Goal: Transaction & Acquisition: Purchase product/service

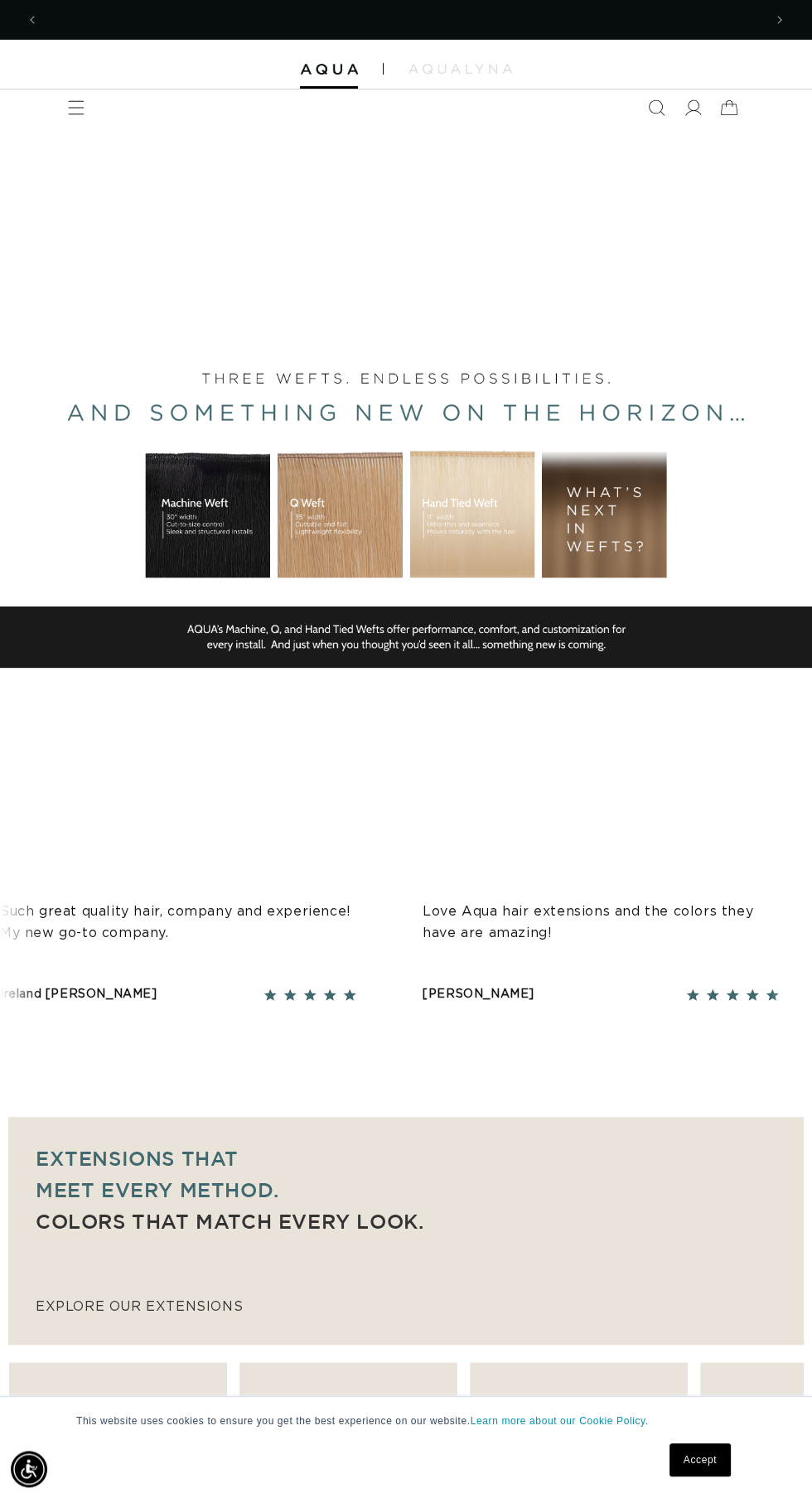
scroll to position [0, 1447]
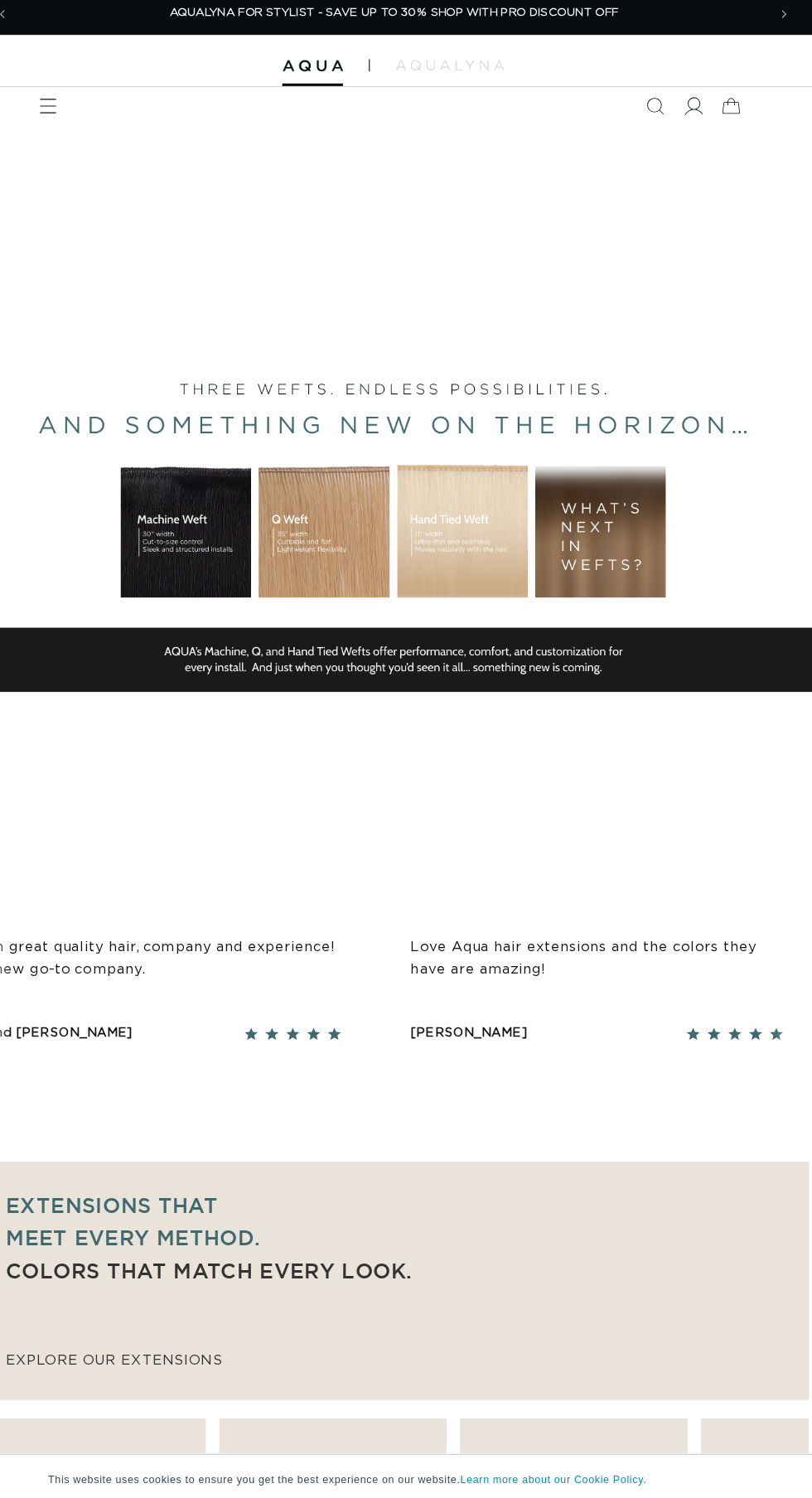
click at [696, 114] on icon at bounding box center [692, 108] width 18 height 18
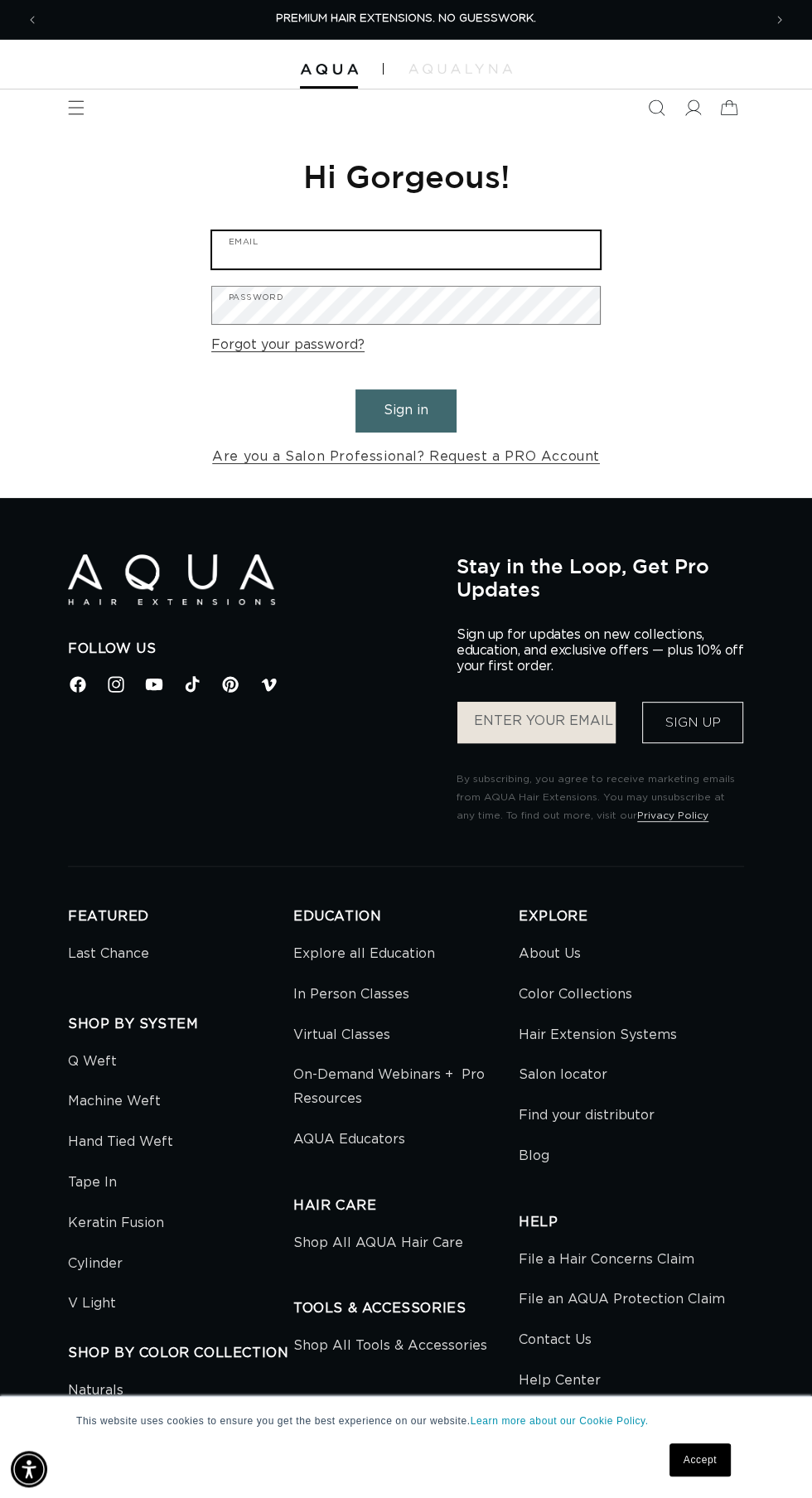
click at [509, 244] on input "Email" at bounding box center [406, 250] width 388 height 37
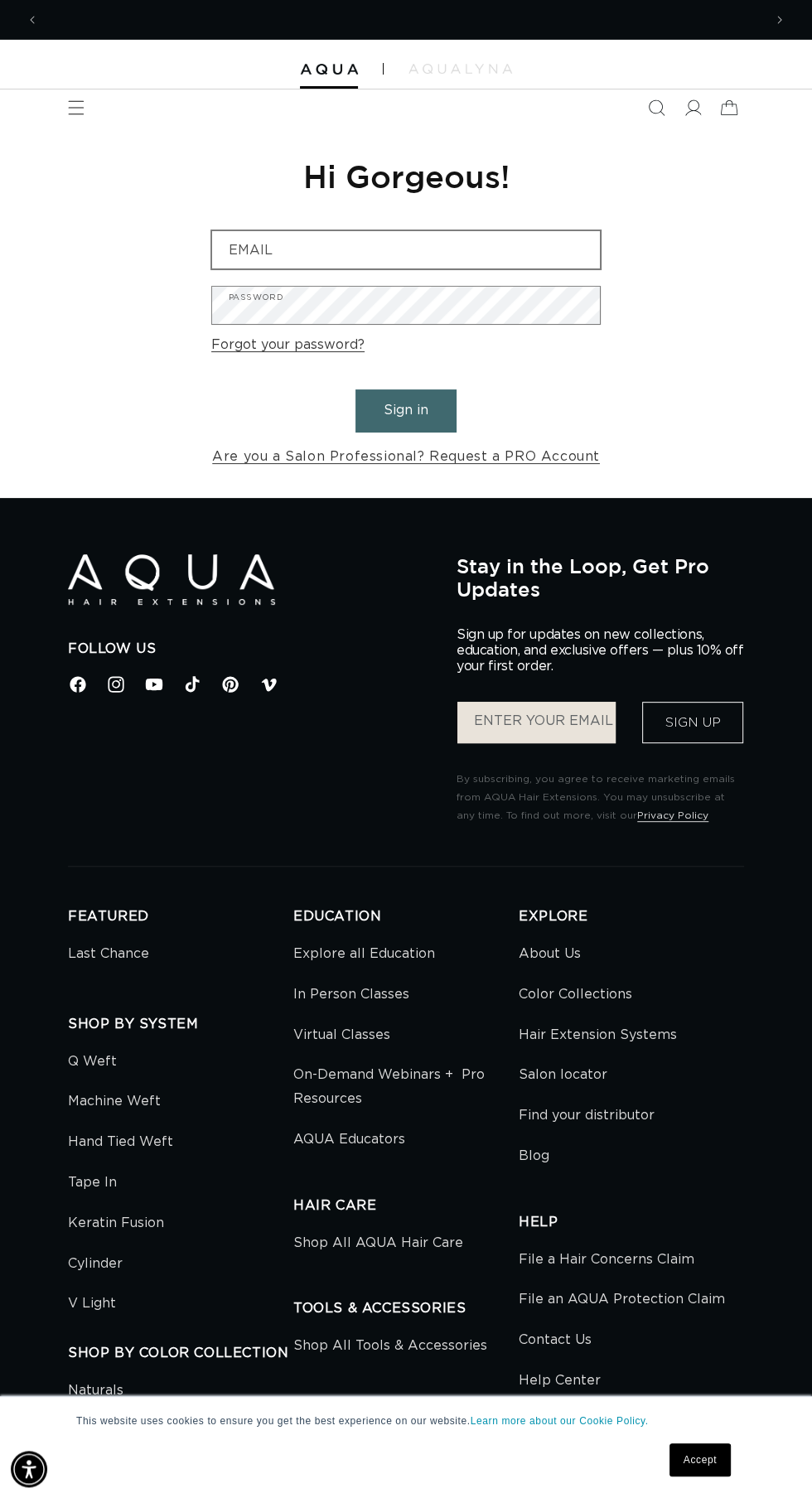
scroll to position [0, 723]
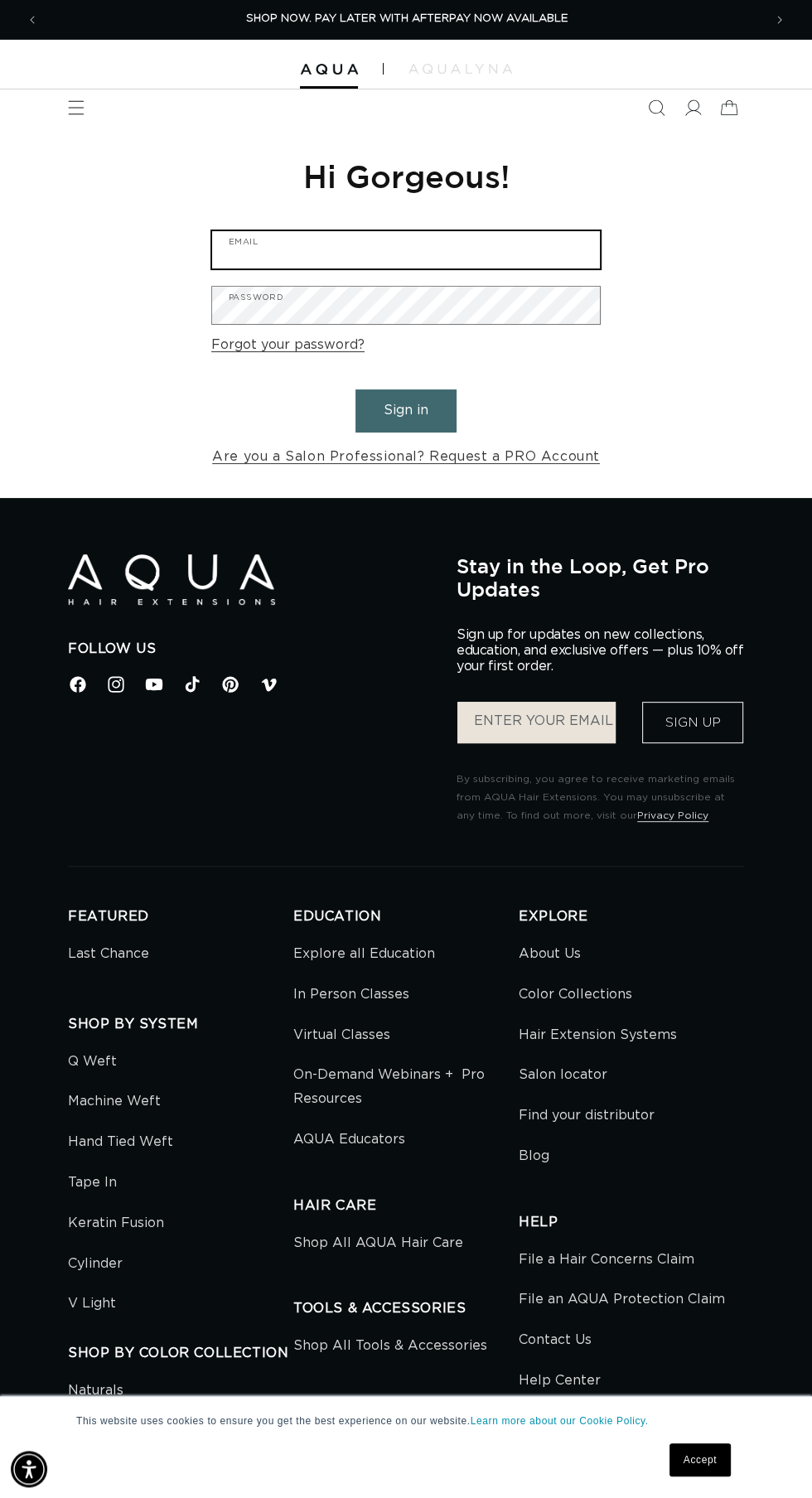
type input "hairbybrivadiva@gmail.com"
click at [355, 389] on button "Sign in" at bounding box center [406, 410] width 101 height 42
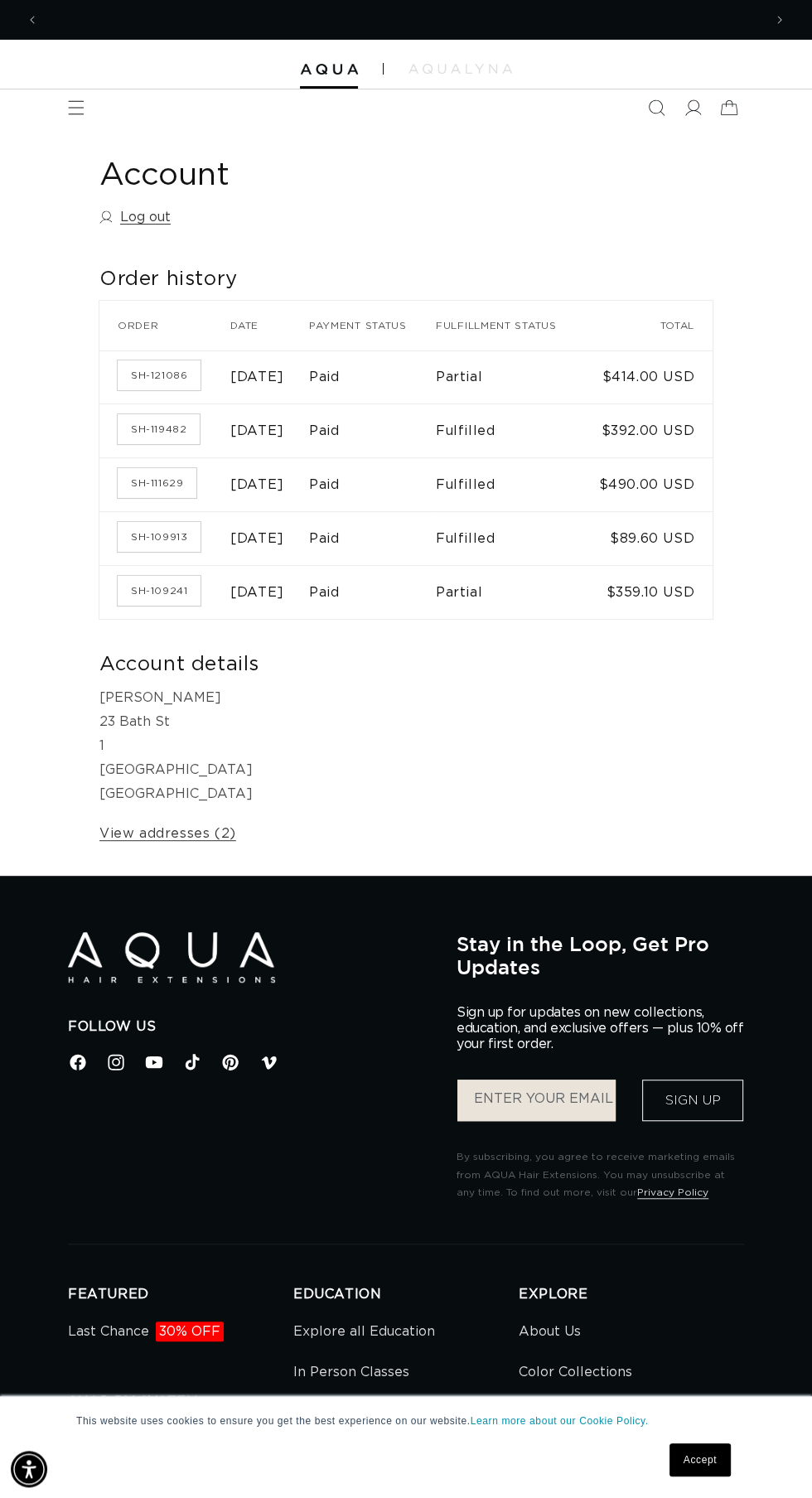
scroll to position [0, 723]
click at [75, 107] on icon "Menu" at bounding box center [76, 107] width 17 height 15
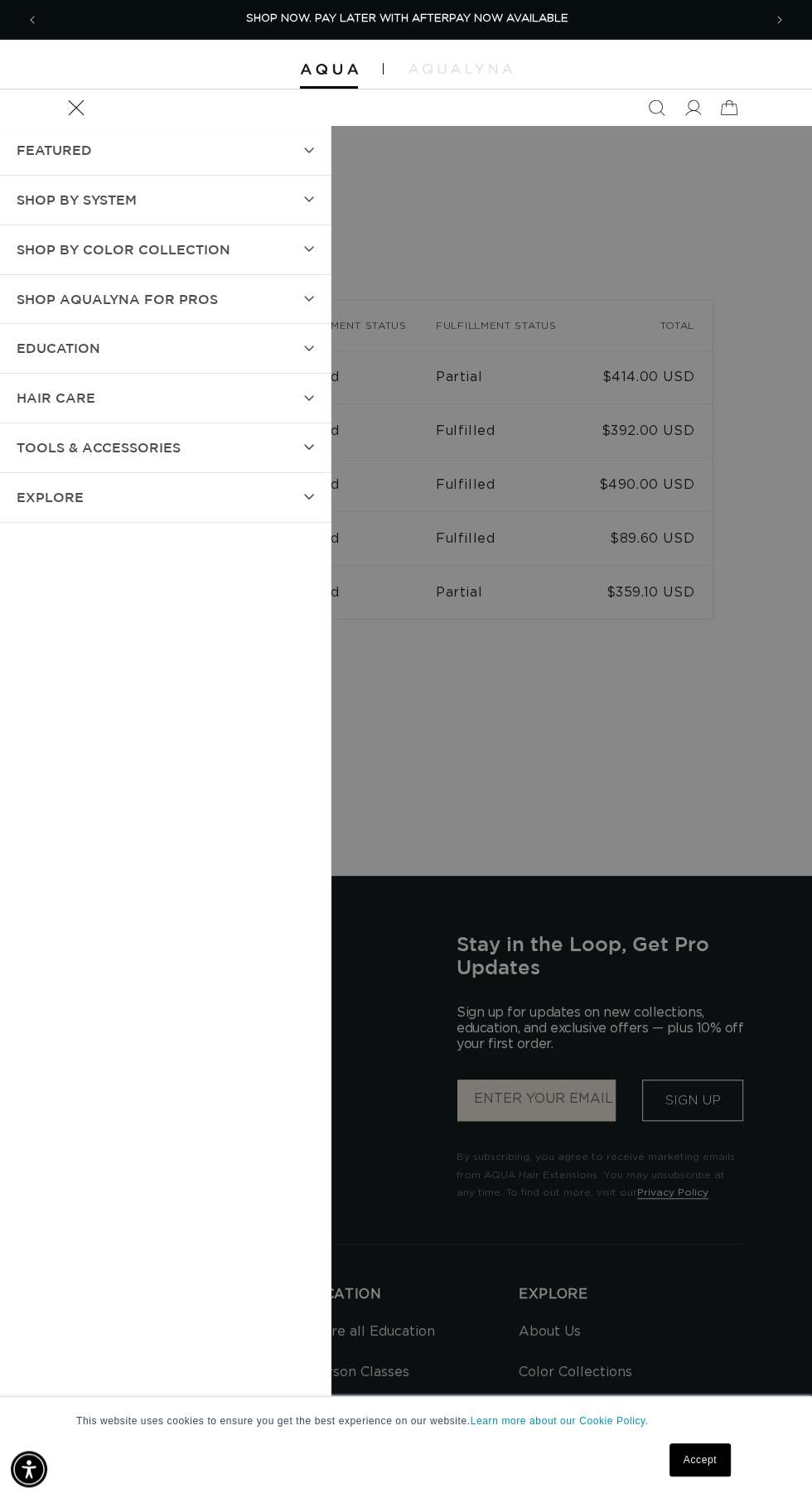
click at [305, 195] on summary "SHOP BY SYSTEM" at bounding box center [165, 200] width 330 height 49
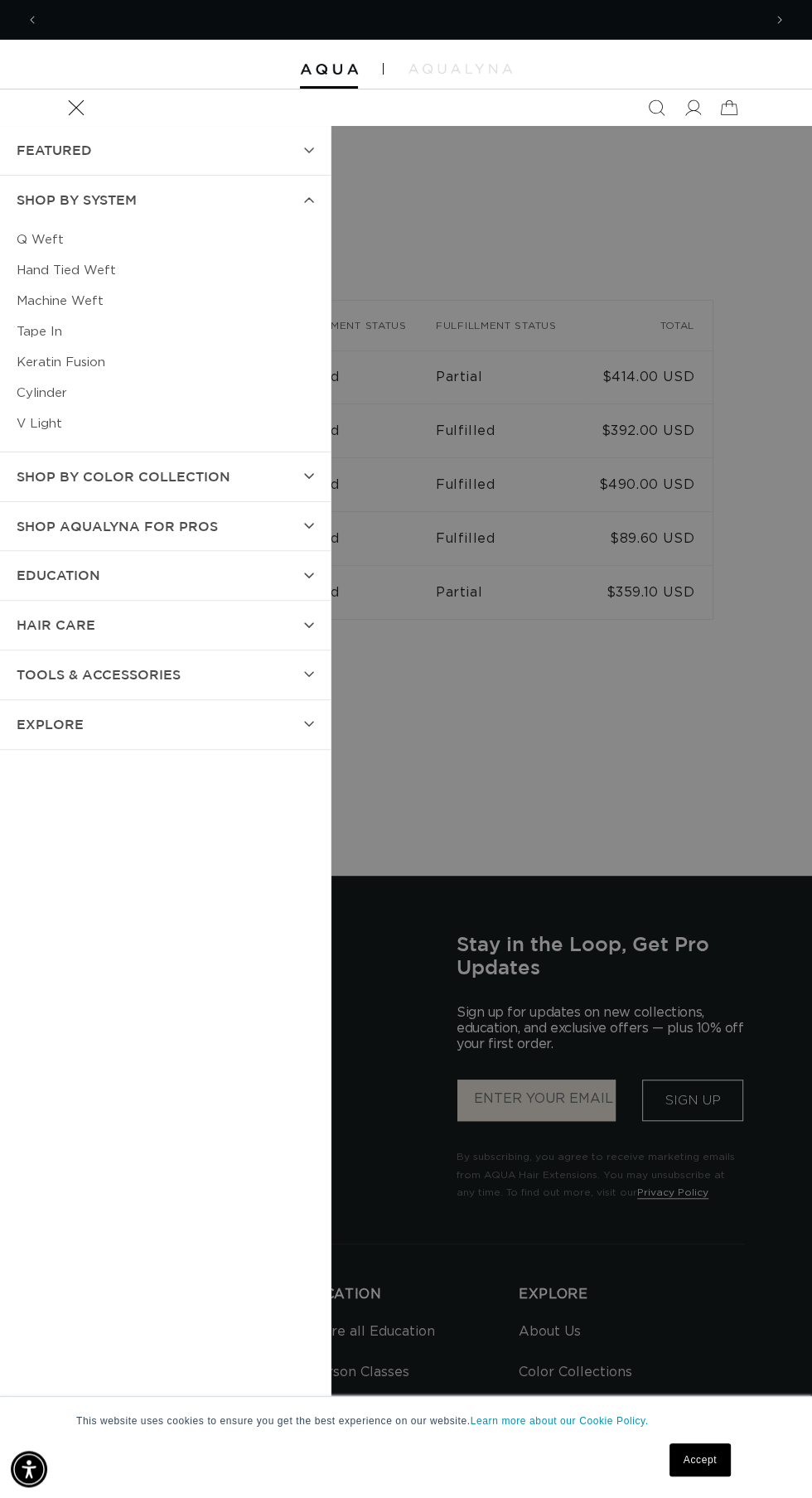
scroll to position [0, 1447]
click at [34, 328] on link "Tape In" at bounding box center [165, 332] width 297 height 30
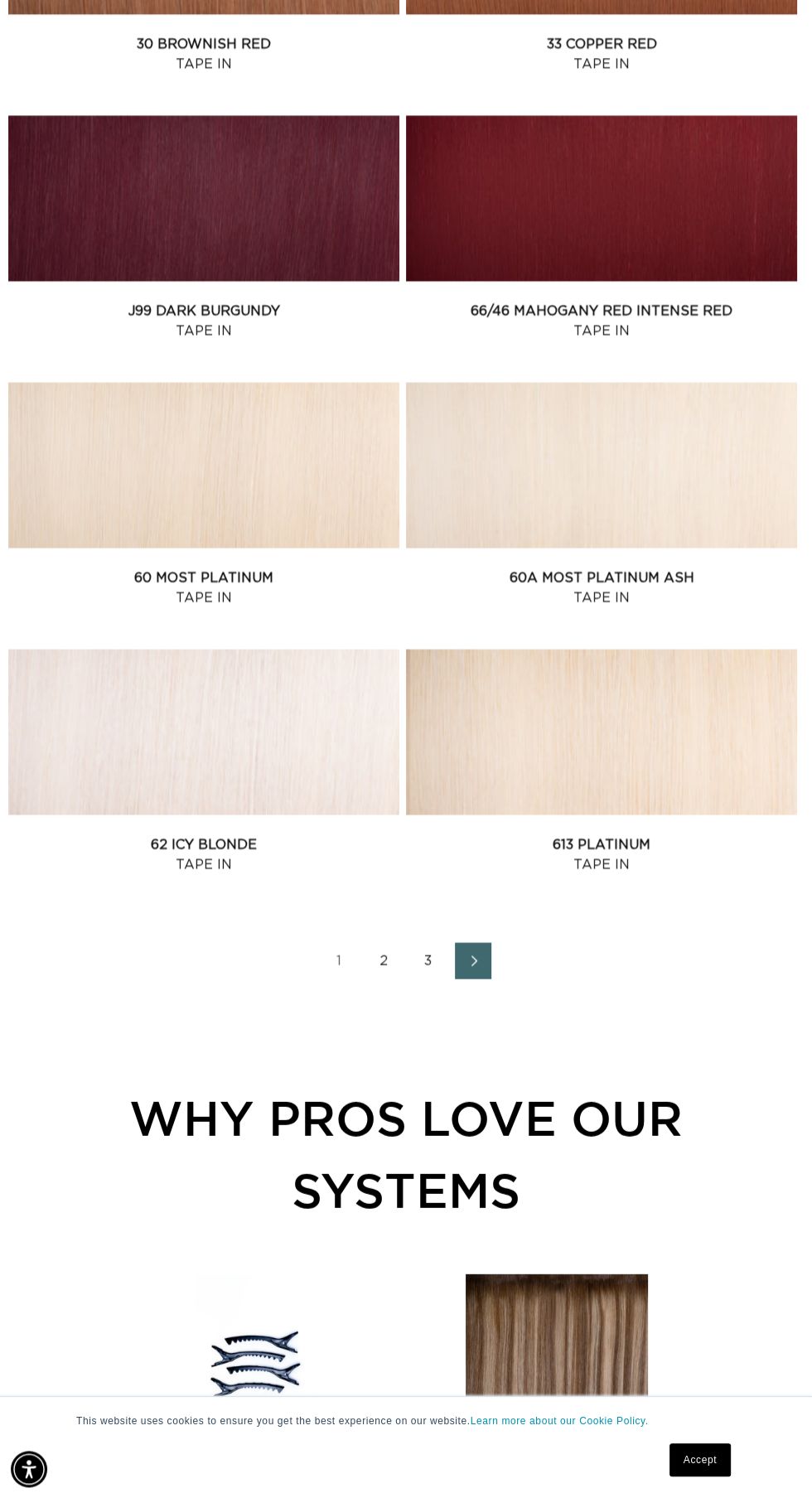
click at [473, 961] on icon "Next page" at bounding box center [474, 962] width 21 height 12
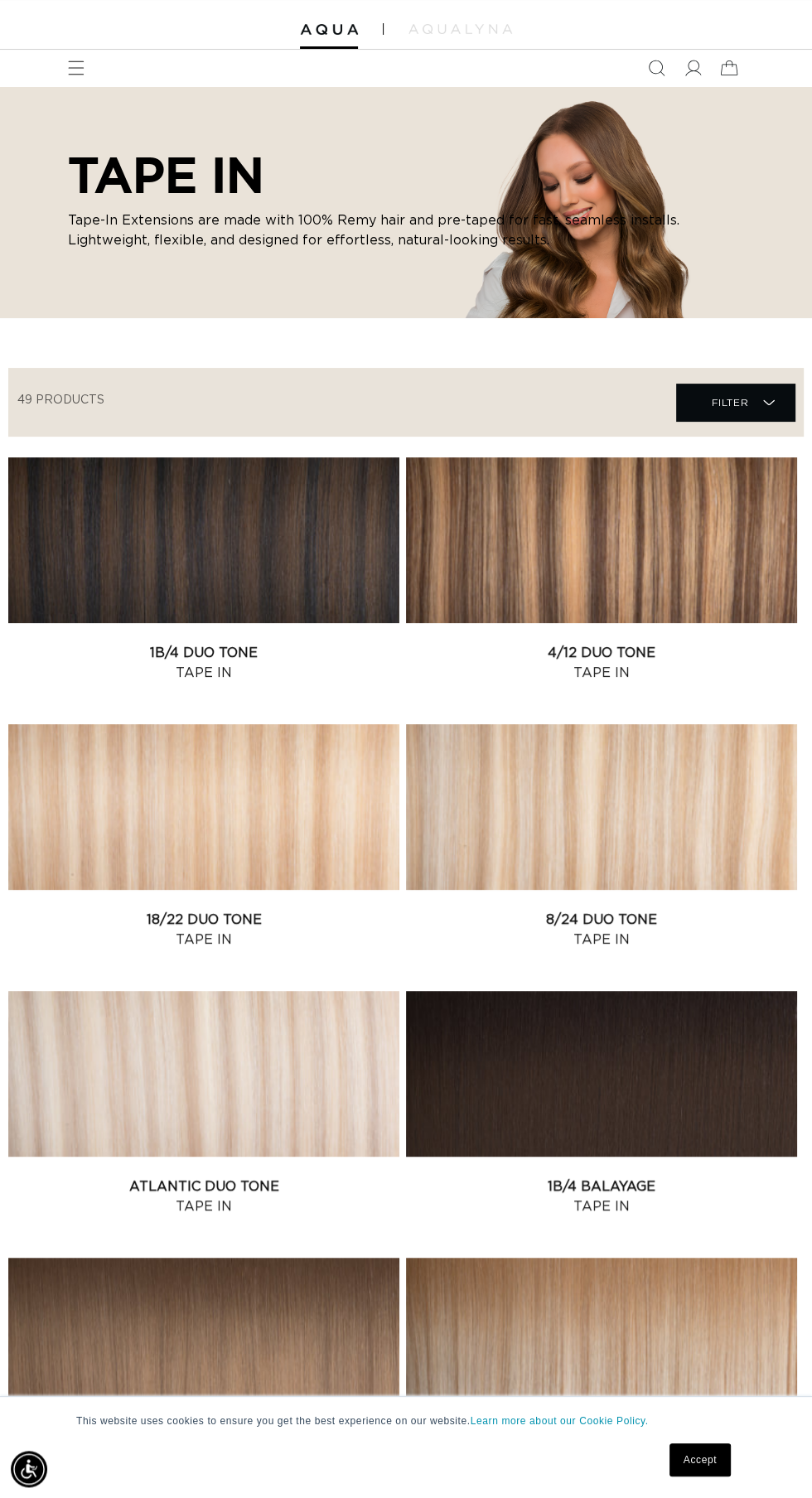
scroll to position [52, 0]
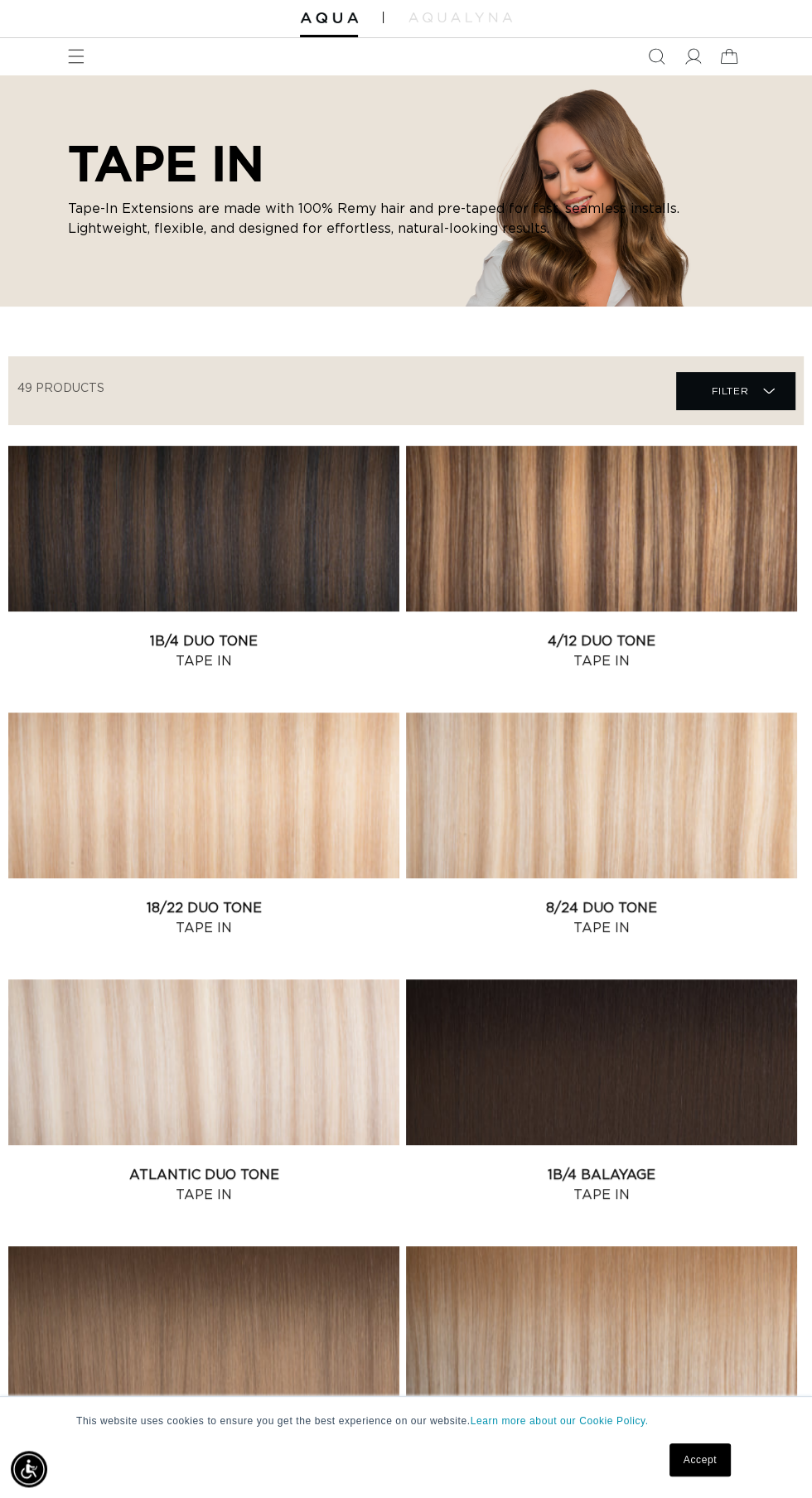
click at [631, 898] on link "8/24 Duo Tone Tape In" at bounding box center [600, 918] width 391 height 40
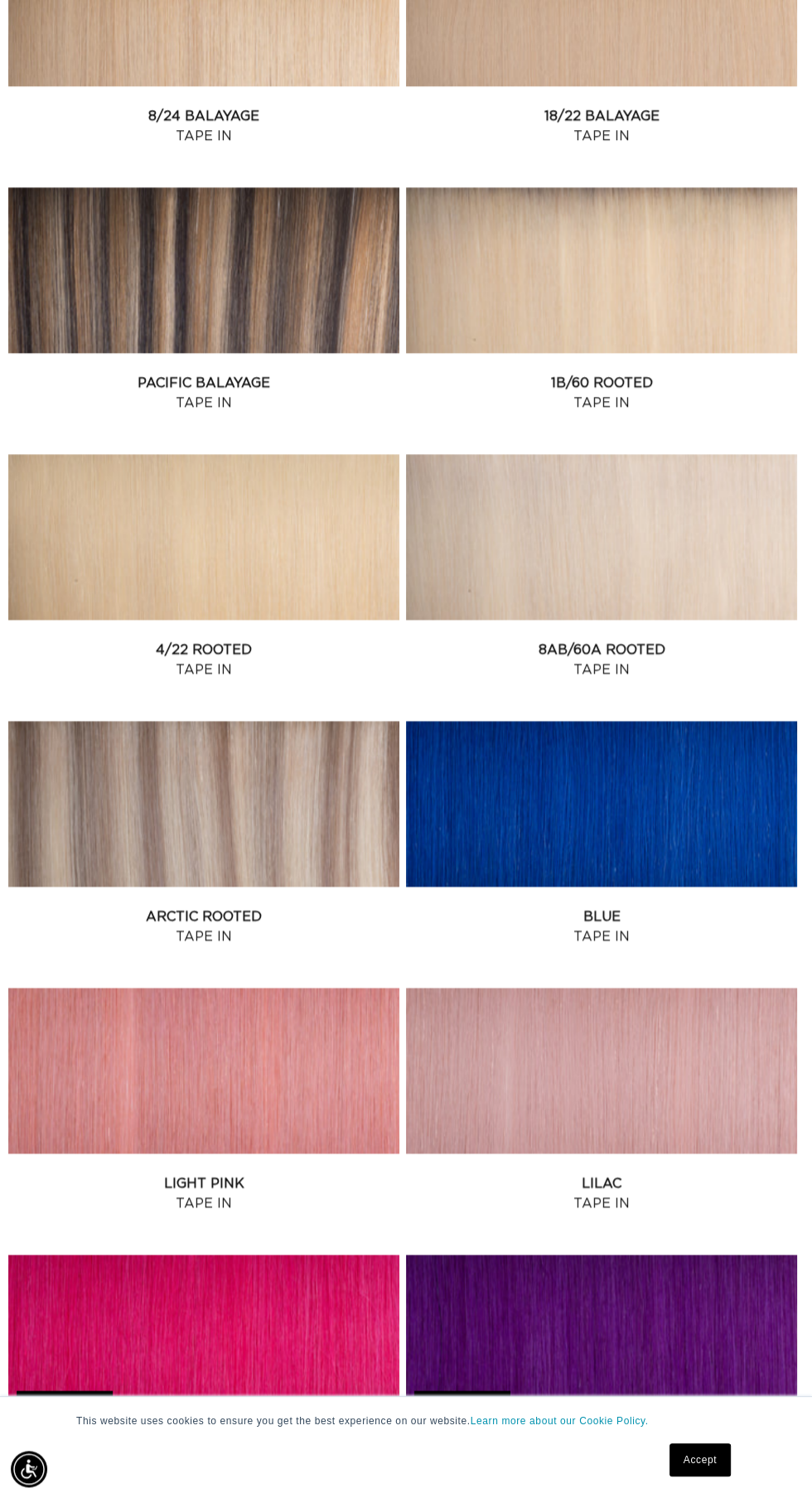
scroll to position [0, 1447]
click at [666, 906] on link "Blue Tape In" at bounding box center [600, 926] width 391 height 40
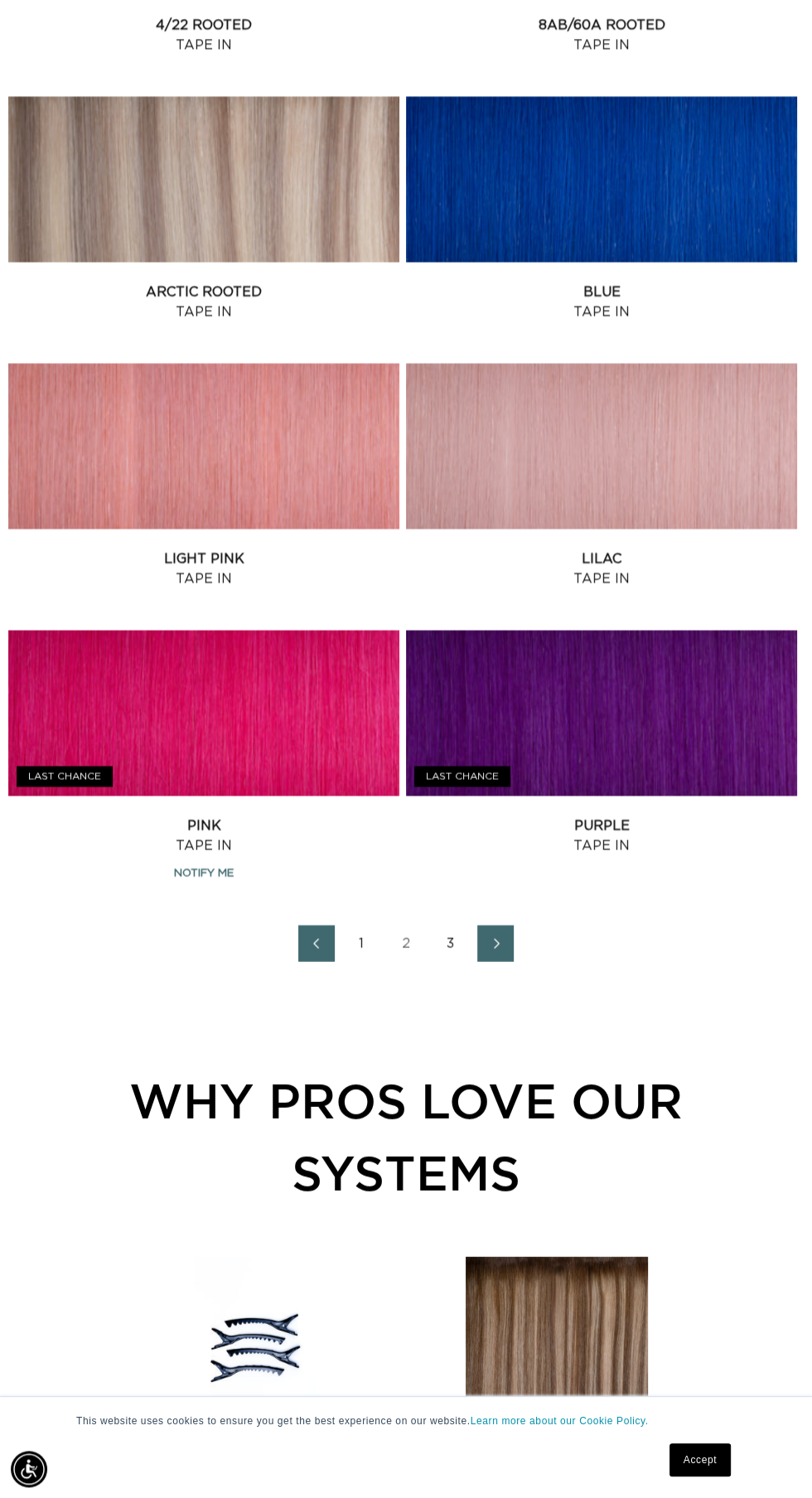
scroll to position [2277, 0]
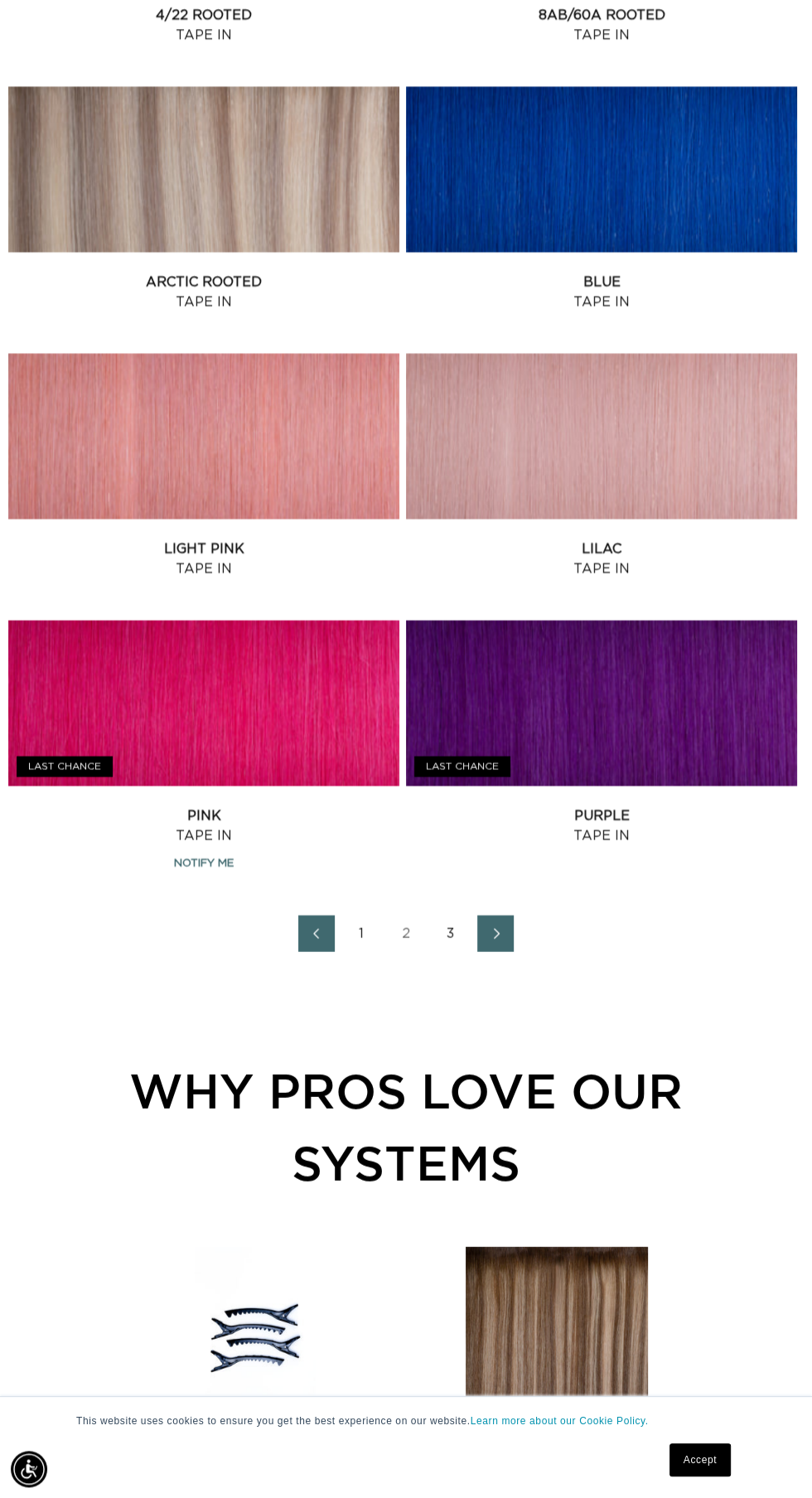
click at [499, 935] on icon "Next page" at bounding box center [496, 934] width 21 height 12
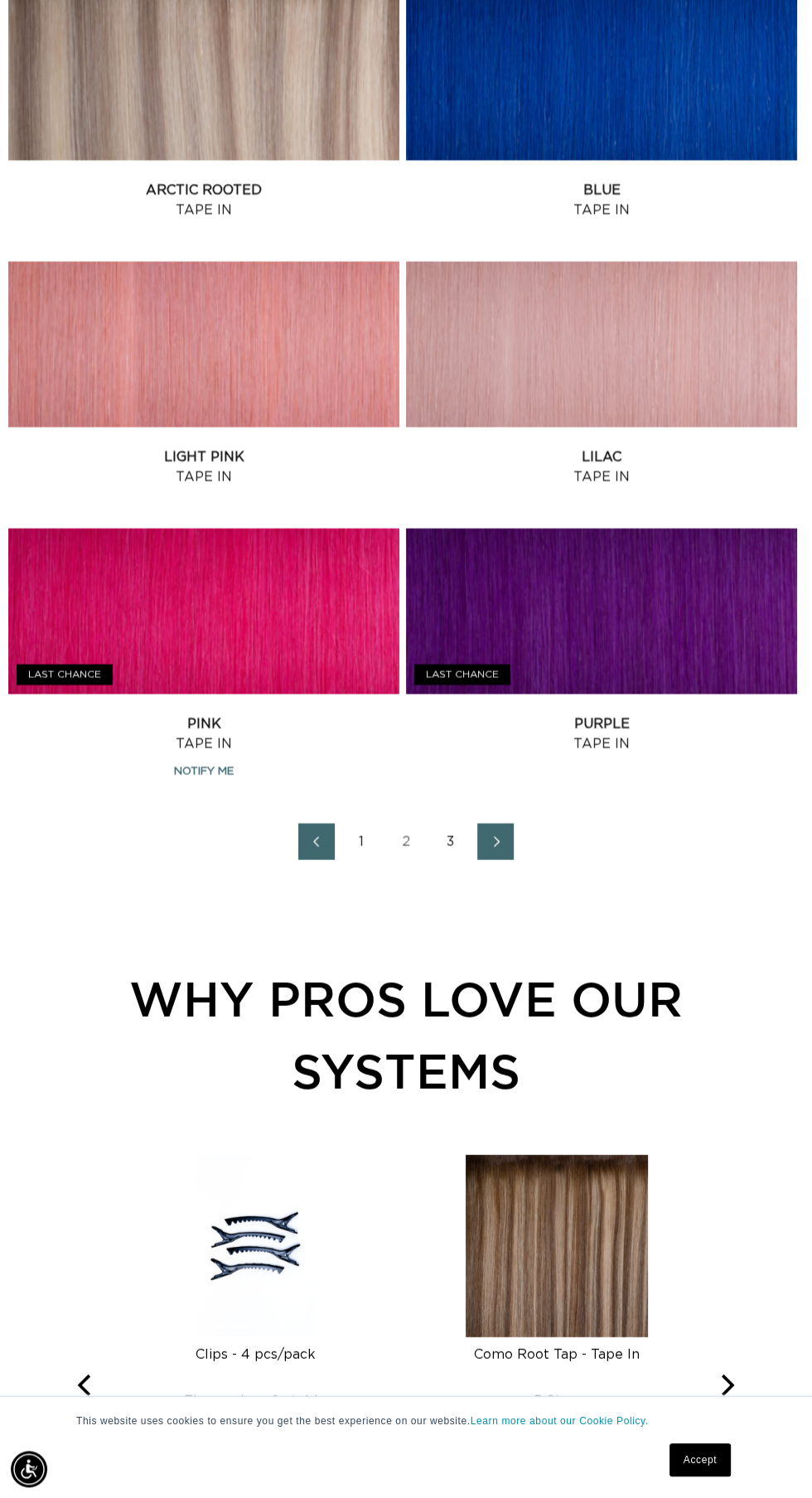
scroll to position [2387, 0]
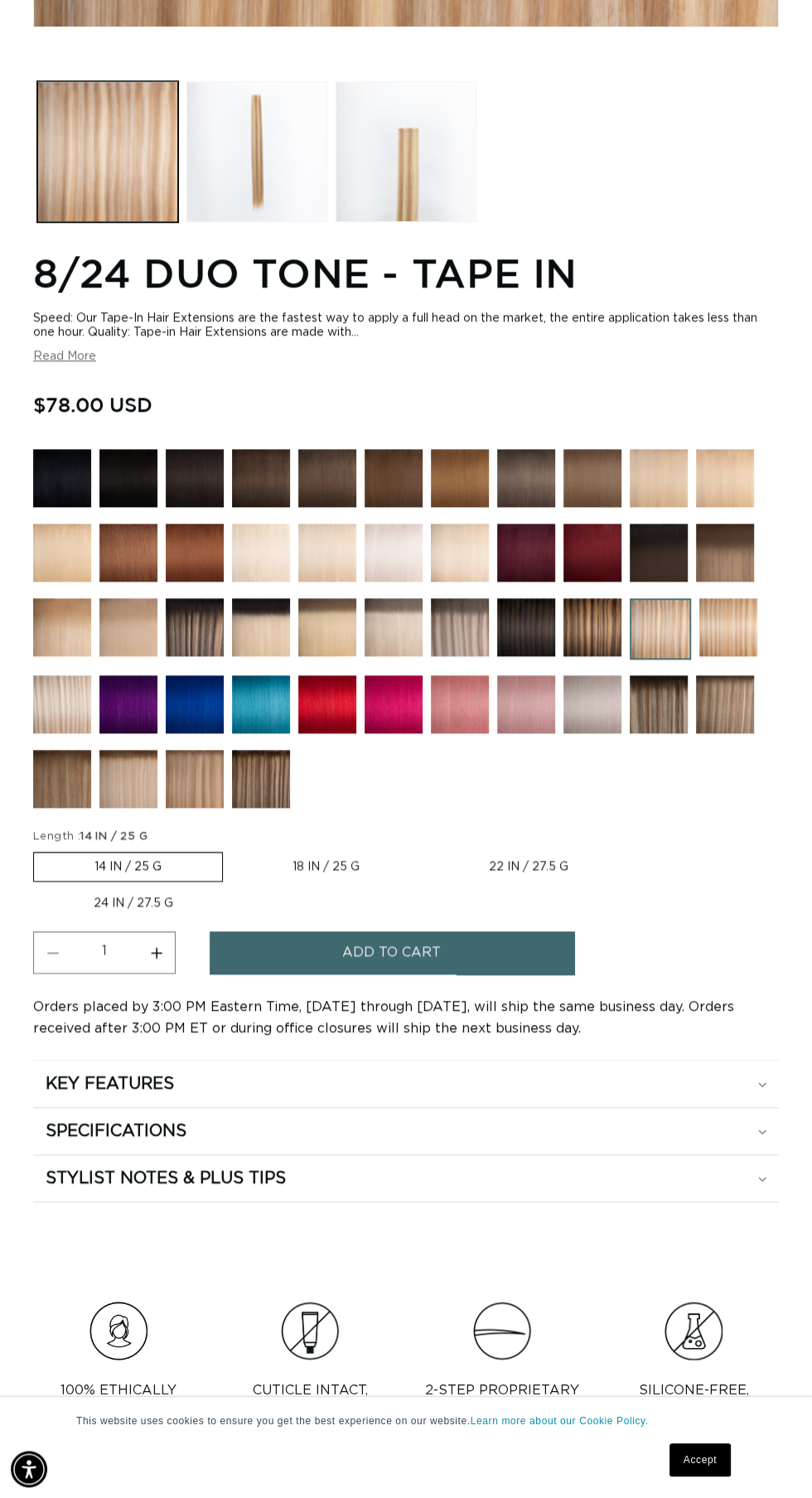
scroll to position [0, 723]
click at [329, 881] on label "18 IN / 25 G Variant sold out or unavailable" at bounding box center [326, 866] width 188 height 28
click at [232, 849] on input "18 IN / 25 G Variant sold out or unavailable" at bounding box center [231, 848] width 1 height 1
radio input "true"
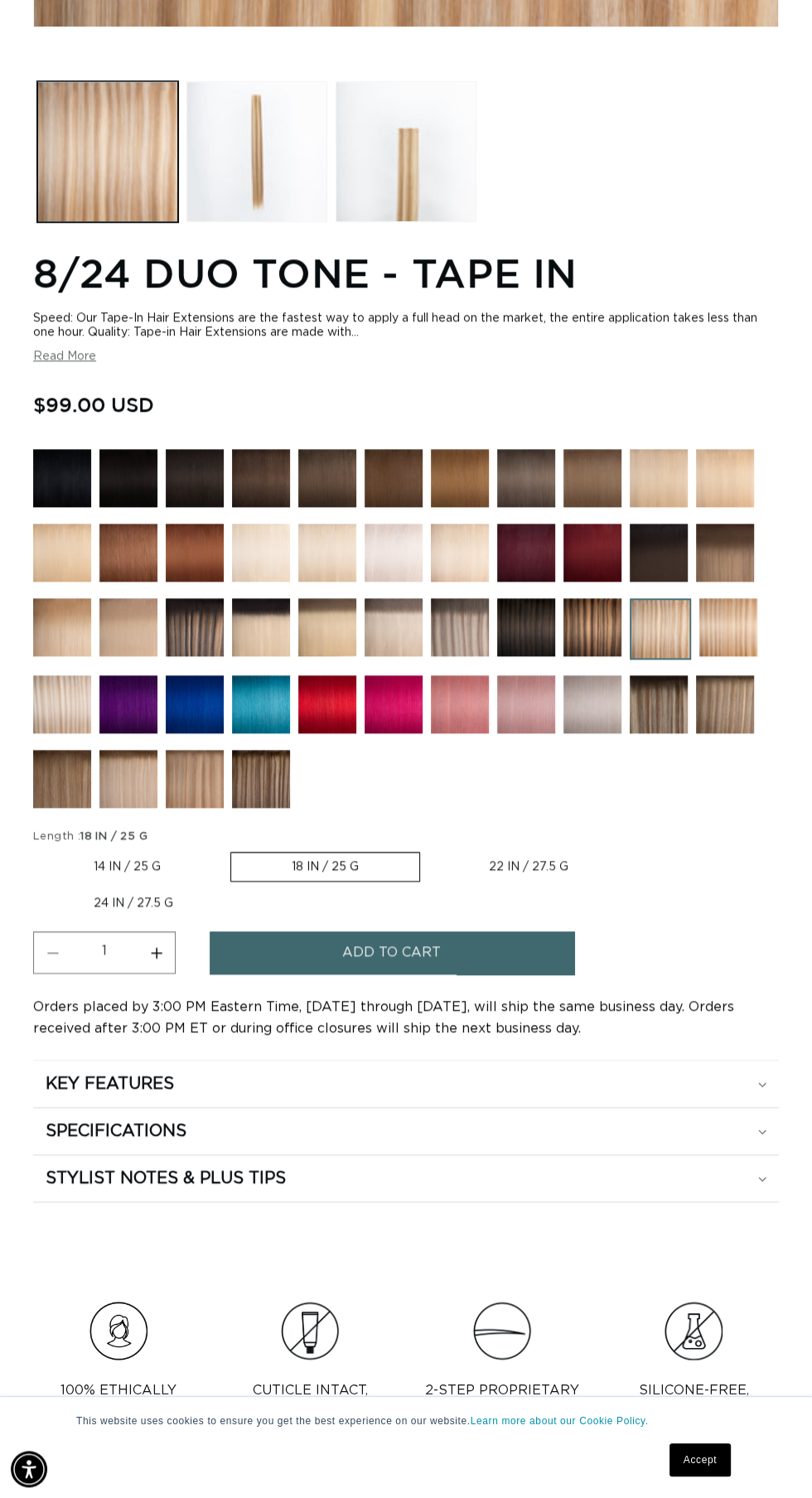
click at [496, 973] on button "Add to cart" at bounding box center [392, 952] width 365 height 42
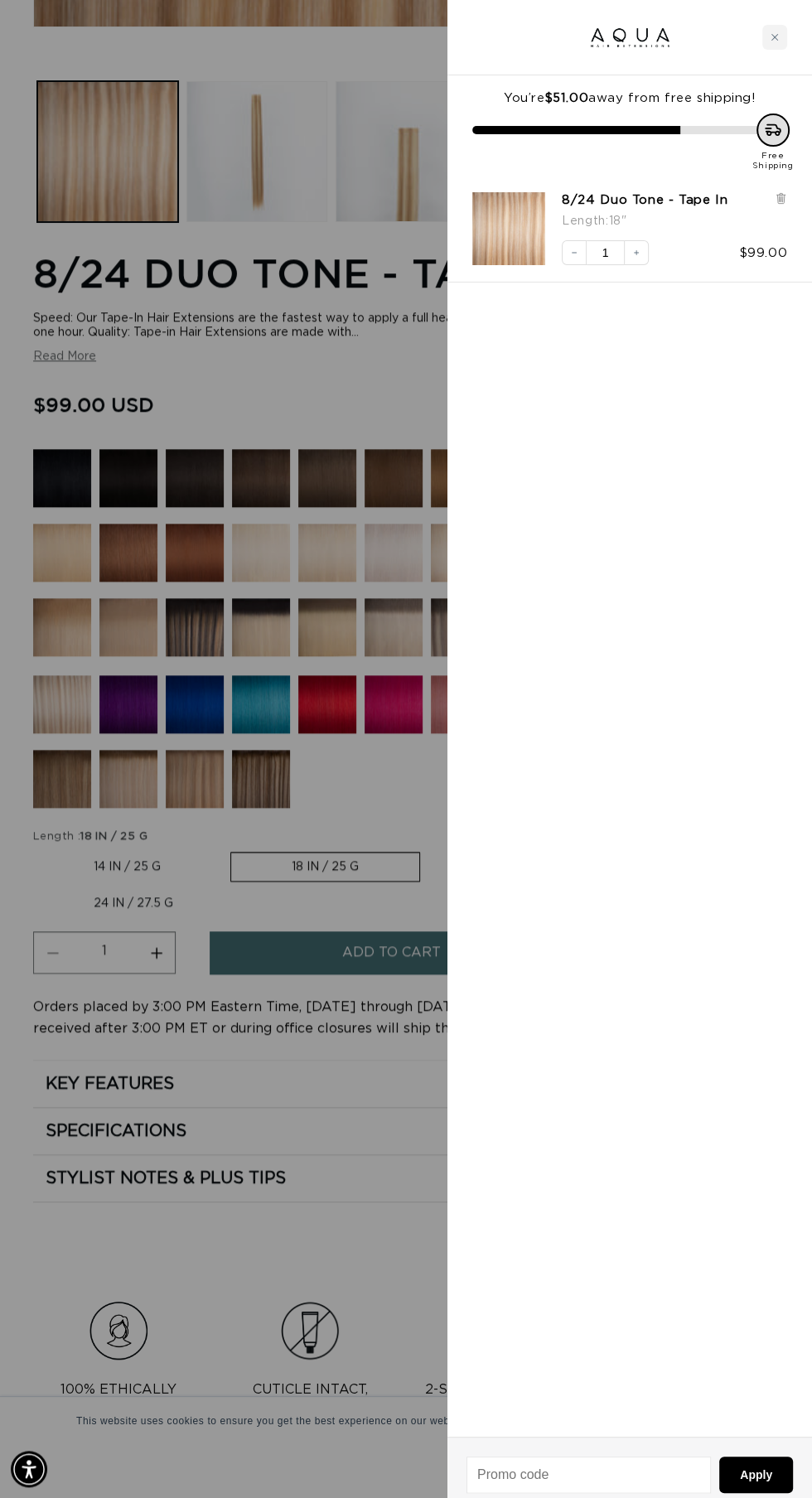
scroll to position [0, 0]
click at [633, 251] on icon "Increase quantity" at bounding box center [636, 253] width 10 height 10
click at [385, 487] on div at bounding box center [406, 749] width 812 height 1498
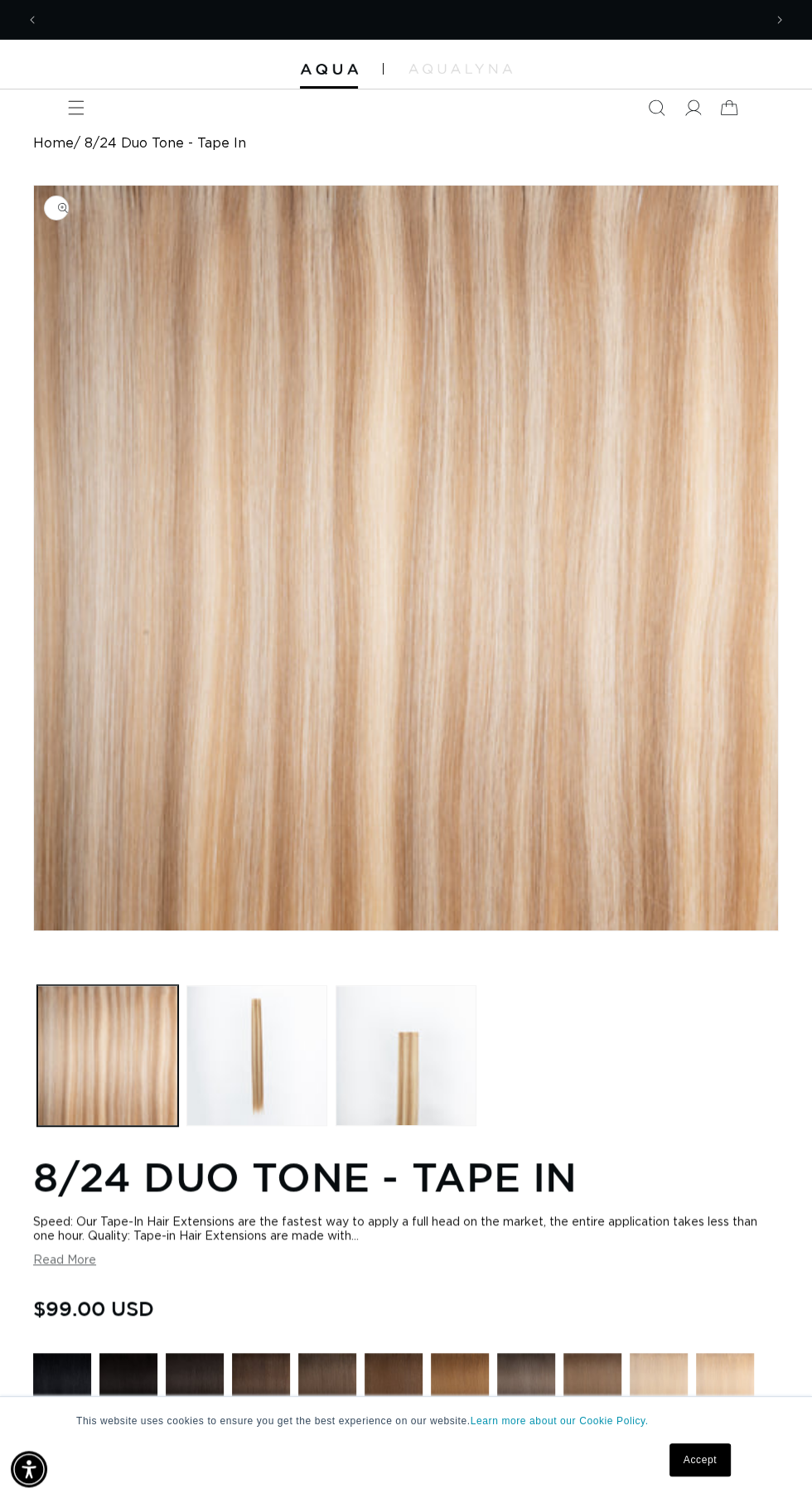
scroll to position [0, 0]
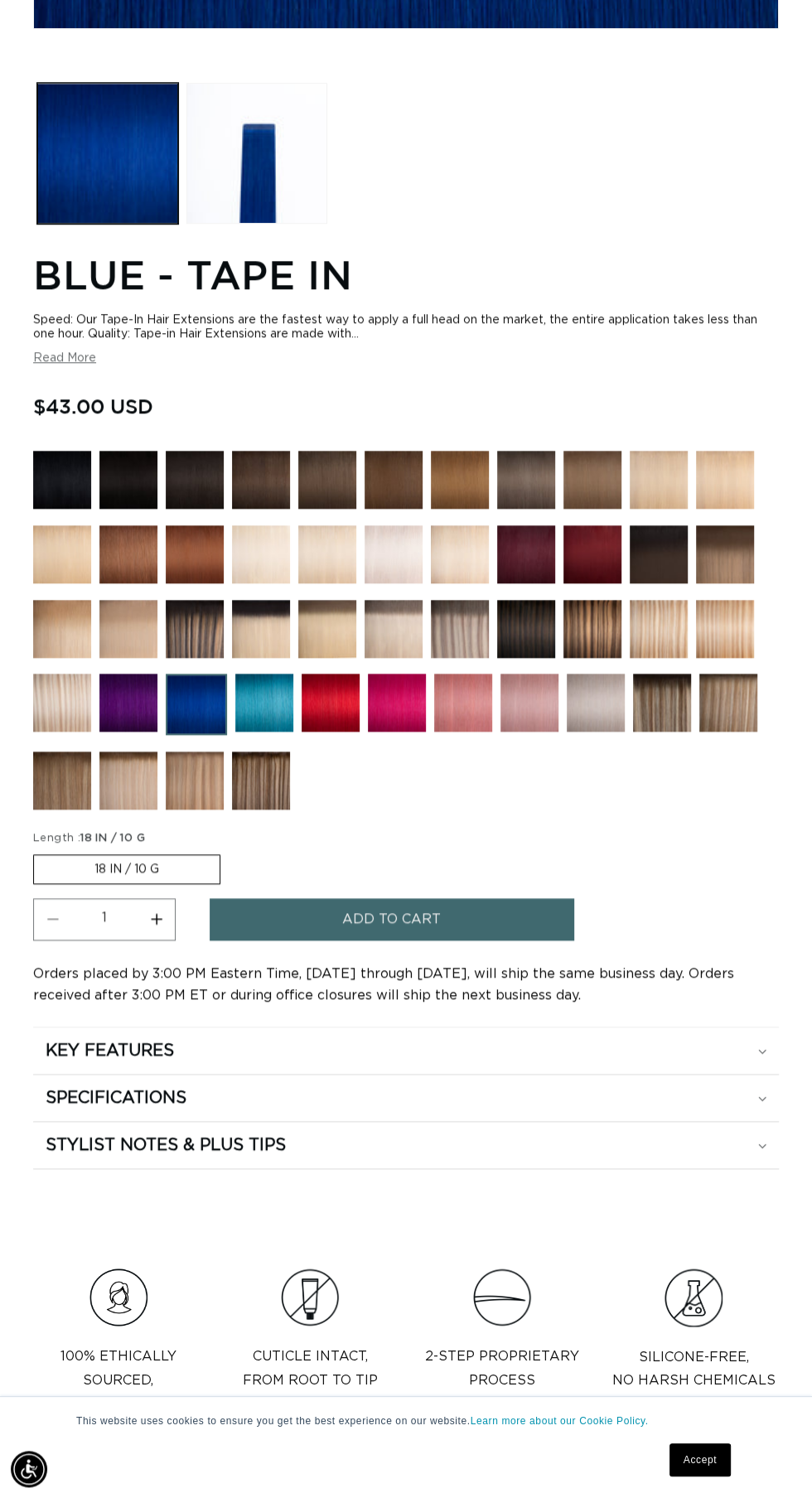
scroll to position [902, 0]
click at [151, 940] on button "Increase quantity for Blue - Tape In" at bounding box center [156, 919] width 37 height 42
type input "2"
click at [507, 940] on button "Add to cart" at bounding box center [392, 919] width 365 height 42
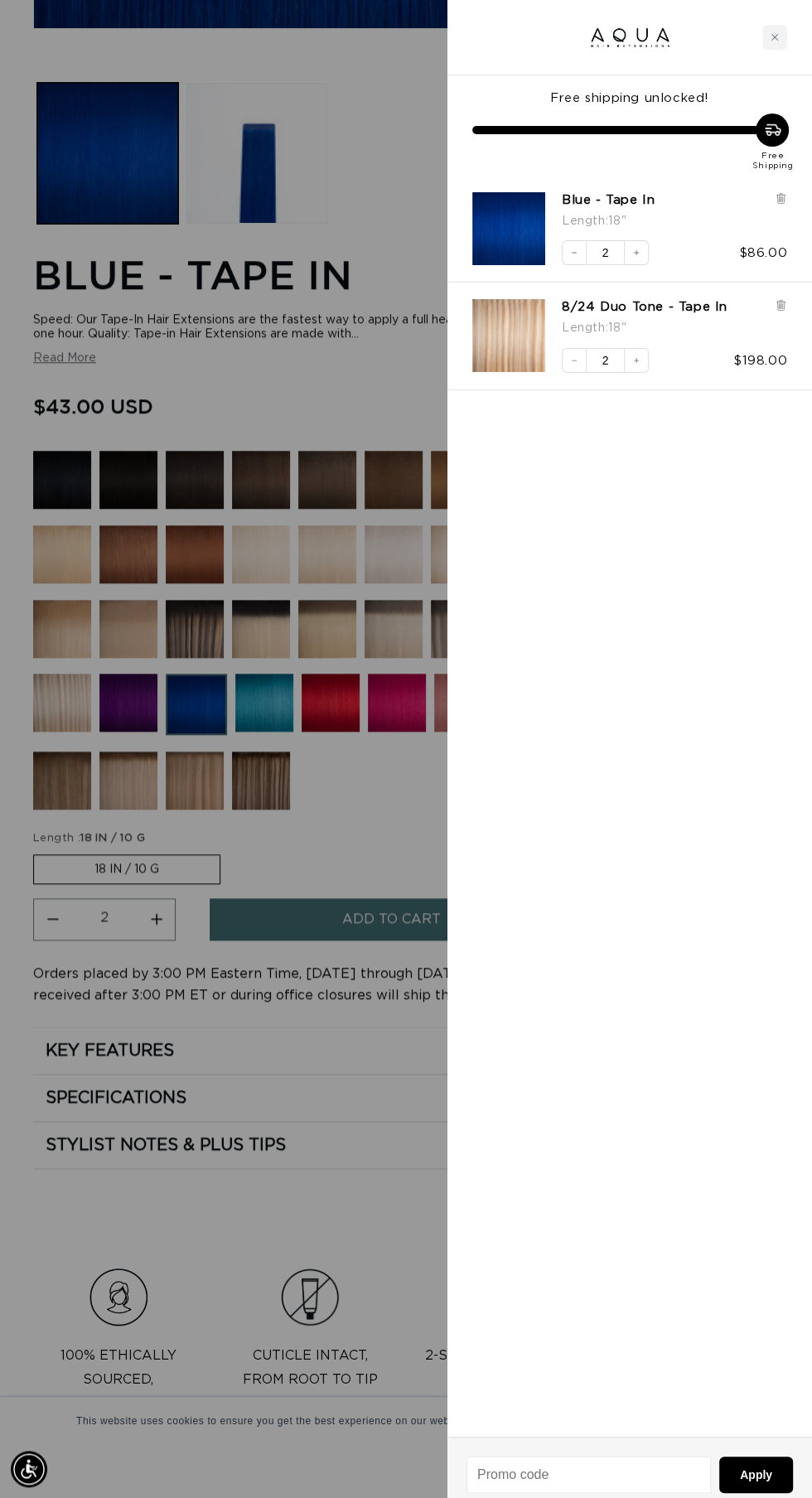
scroll to position [0, 0]
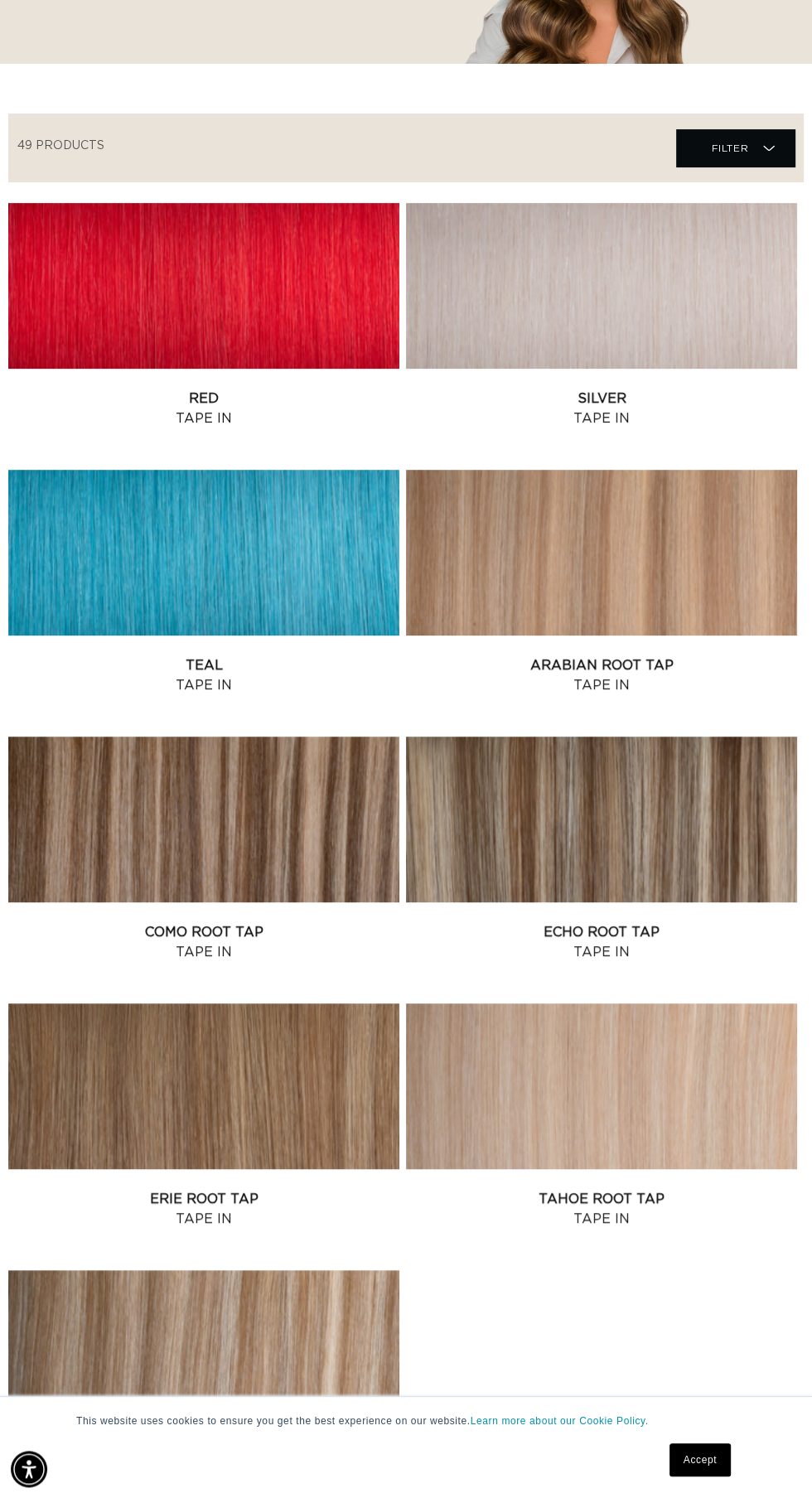
scroll to position [294, 0]
click at [241, 1190] on link "Erie Root Tap Tape In" at bounding box center [203, 1209] width 391 height 40
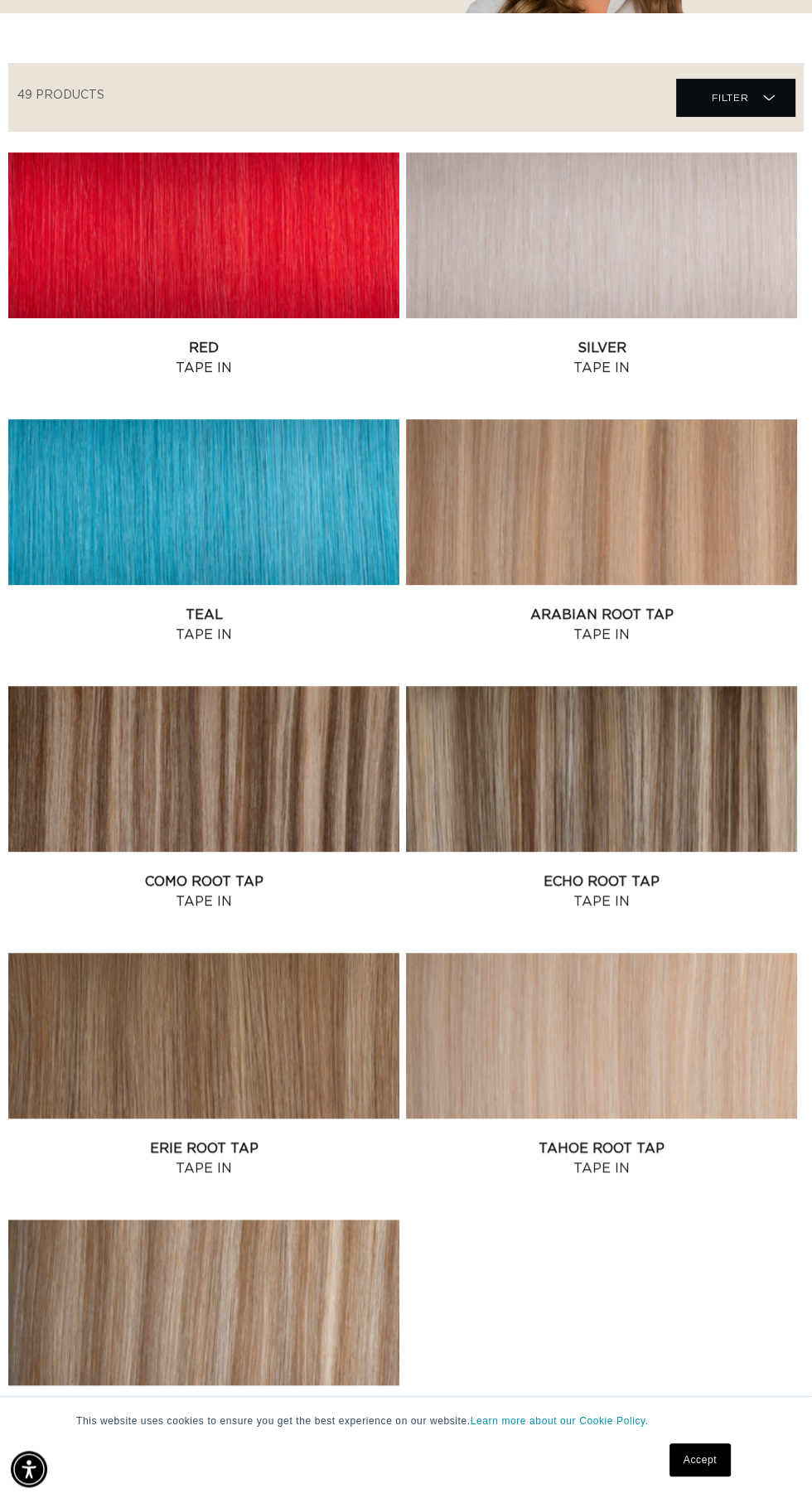
scroll to position [405, 0]
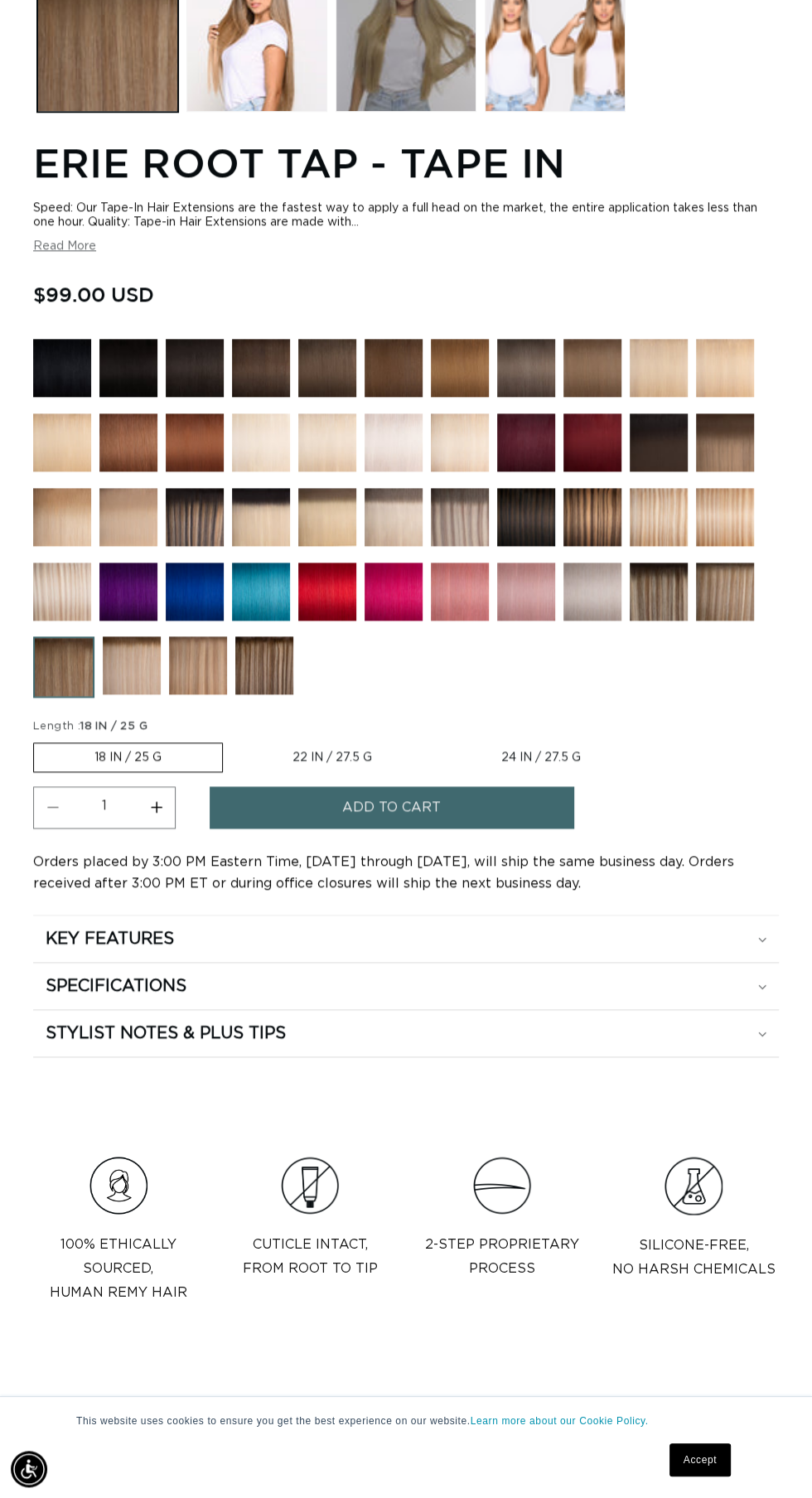
scroll to position [0, 723]
click at [165, 829] on button "Increase quantity for Erie Root Tap - Tape In" at bounding box center [156, 807] width 37 height 42
type input "2"
click at [477, 829] on button "Add to cart" at bounding box center [392, 807] width 365 height 42
